Goal: Navigation & Orientation: Understand site structure

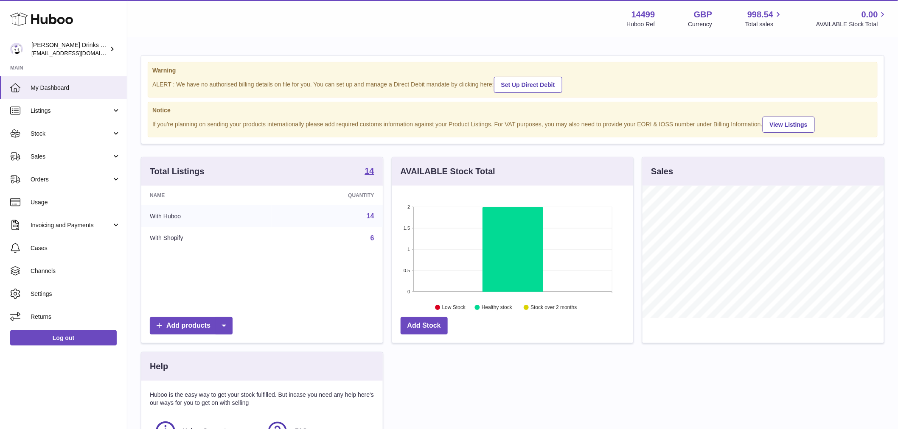
scroll to position [132, 241]
click at [64, 155] on span "Sales" at bounding box center [71, 157] width 81 height 8
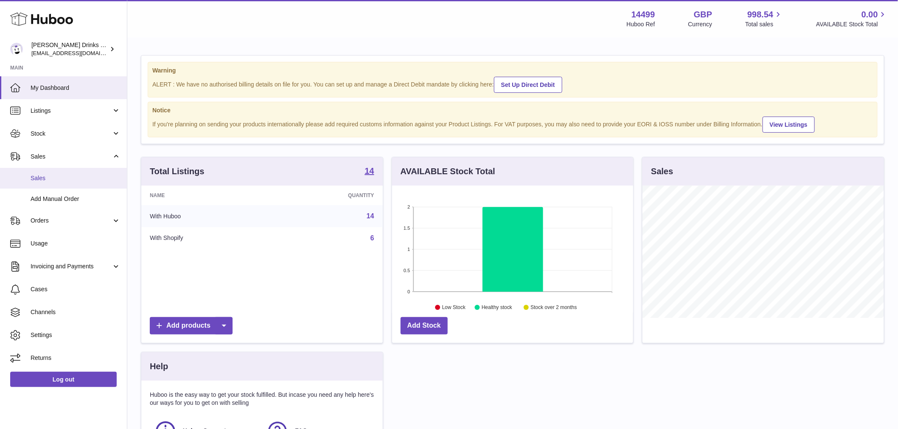
click at [60, 172] on link "Sales" at bounding box center [63, 178] width 127 height 21
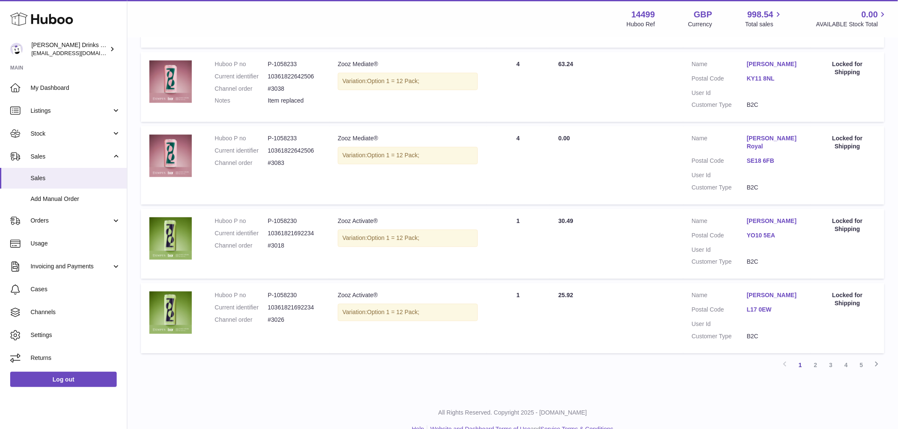
scroll to position [617, 0]
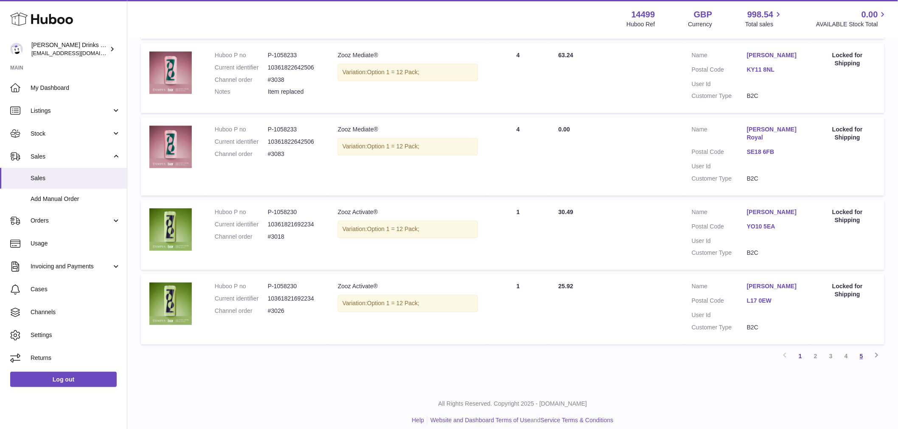
click at [859, 349] on link "5" at bounding box center [860, 356] width 15 height 15
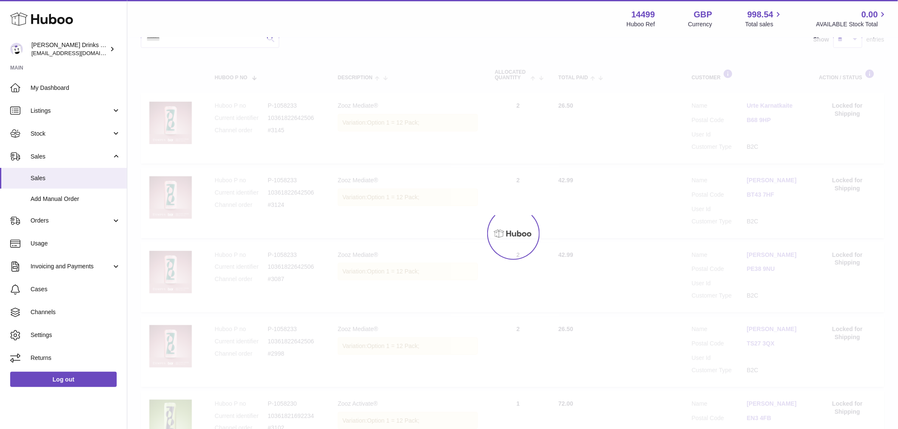
scroll to position [38, 0]
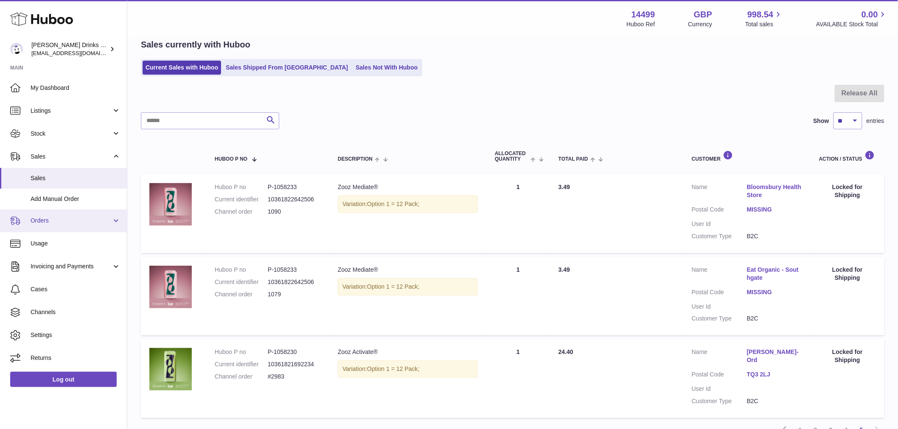
click at [76, 224] on span "Orders" at bounding box center [71, 221] width 81 height 8
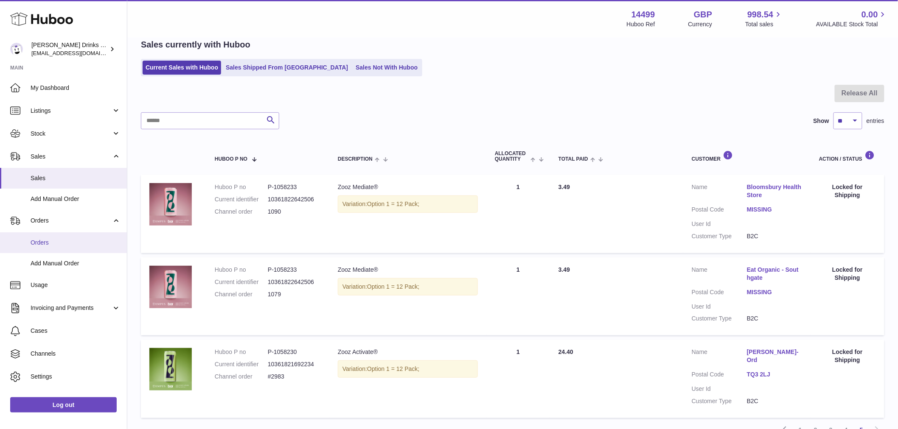
click at [67, 237] on link "Orders" at bounding box center [63, 242] width 127 height 21
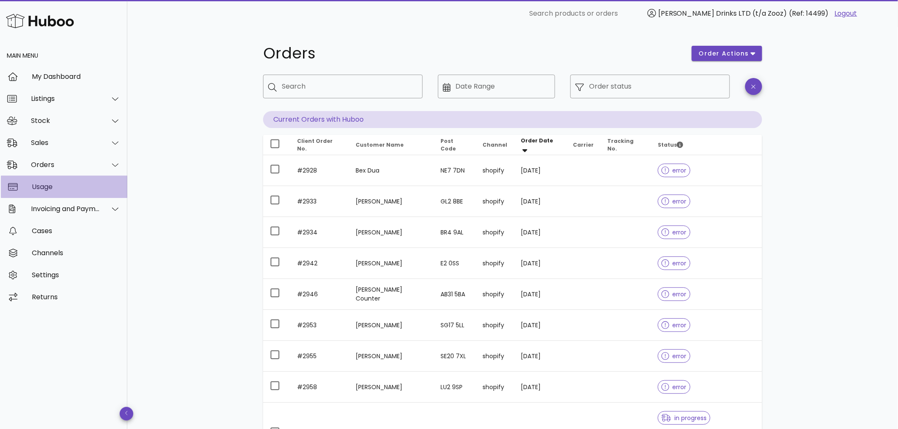
click at [58, 189] on div "Usage" at bounding box center [76, 187] width 89 height 8
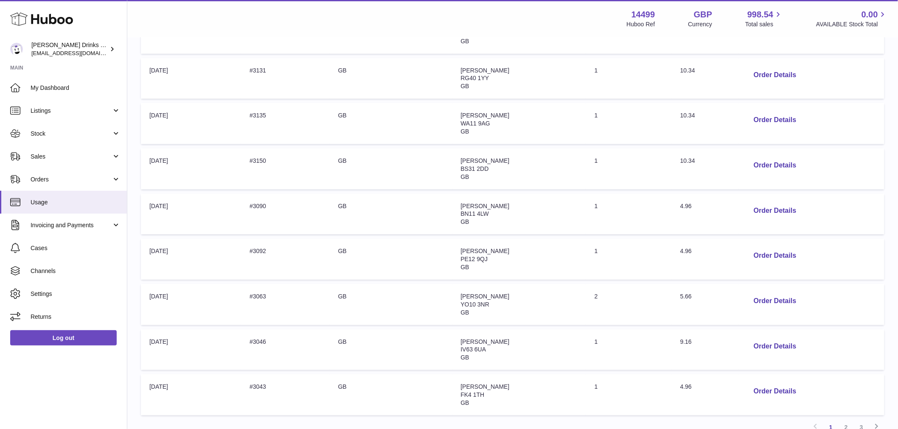
scroll to position [314, 0]
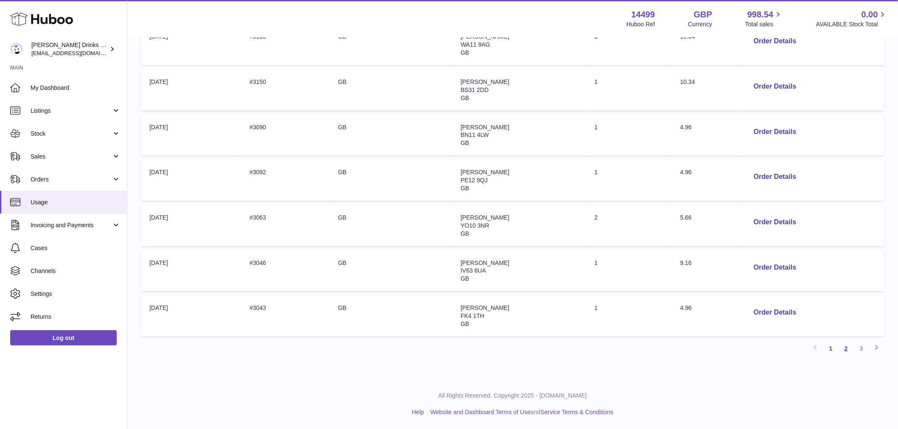
click at [847, 344] on link "2" at bounding box center [845, 348] width 15 height 15
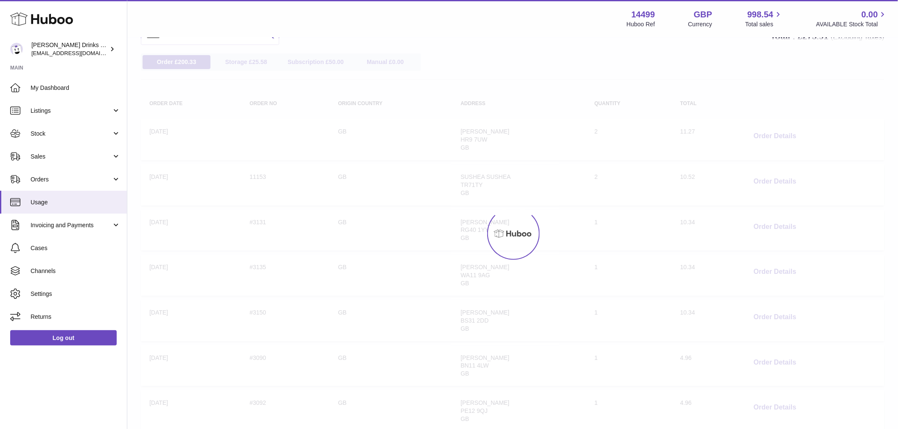
scroll to position [38, 0]
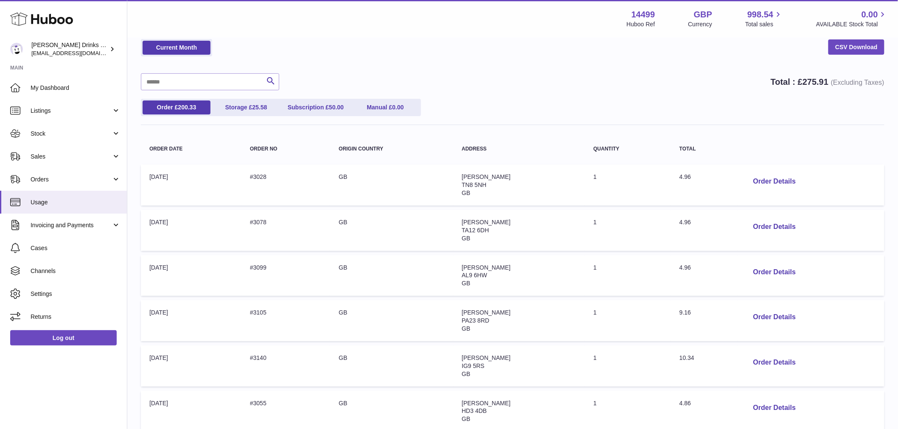
click at [330, 111] on span "50.00" at bounding box center [336, 107] width 15 height 7
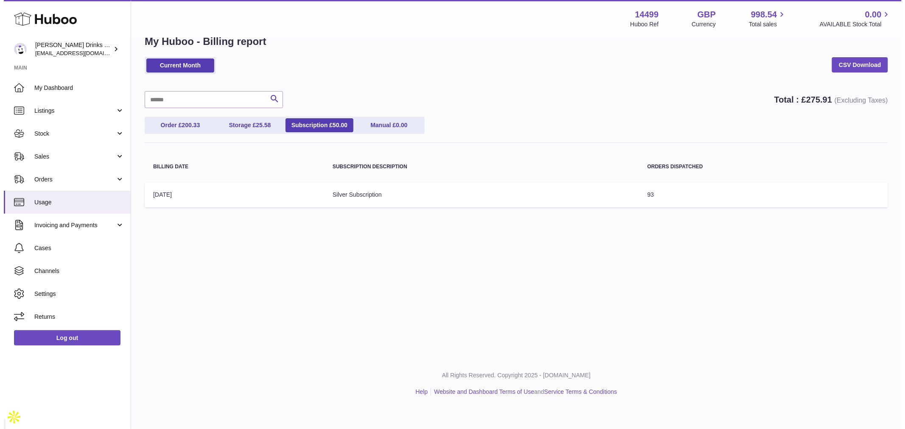
scroll to position [0, 0]
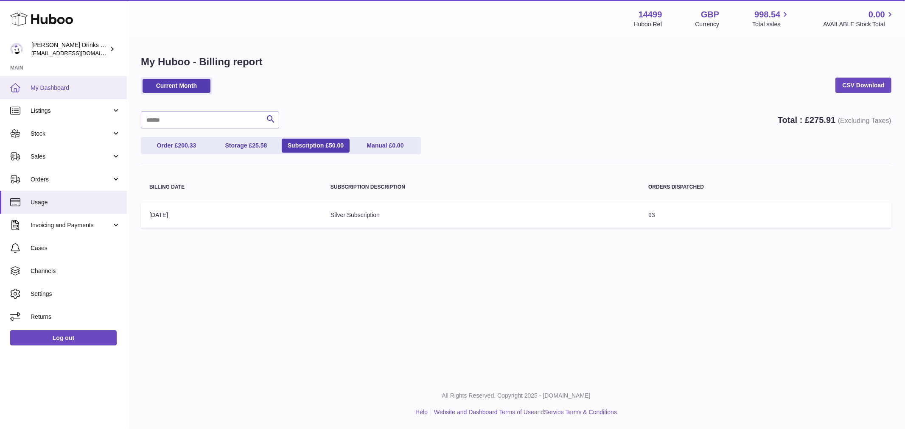
click at [35, 84] on span "My Dashboard" at bounding box center [76, 88] width 90 height 8
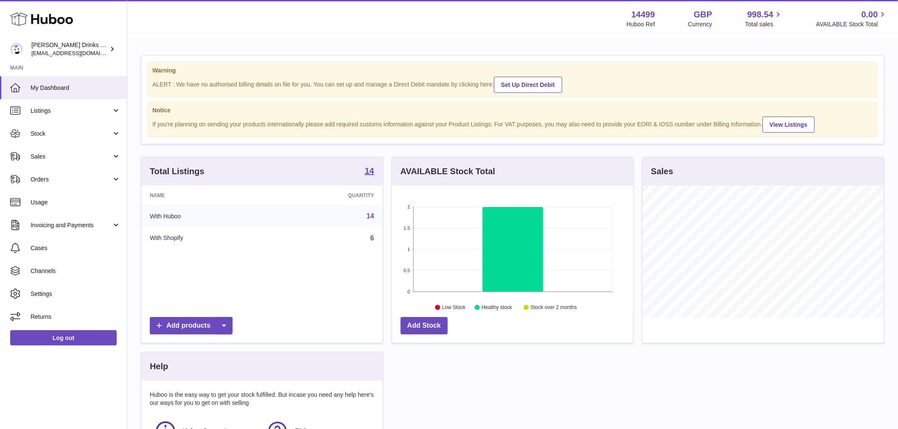
scroll to position [132, 241]
